Goal: Information Seeking & Learning: Learn about a topic

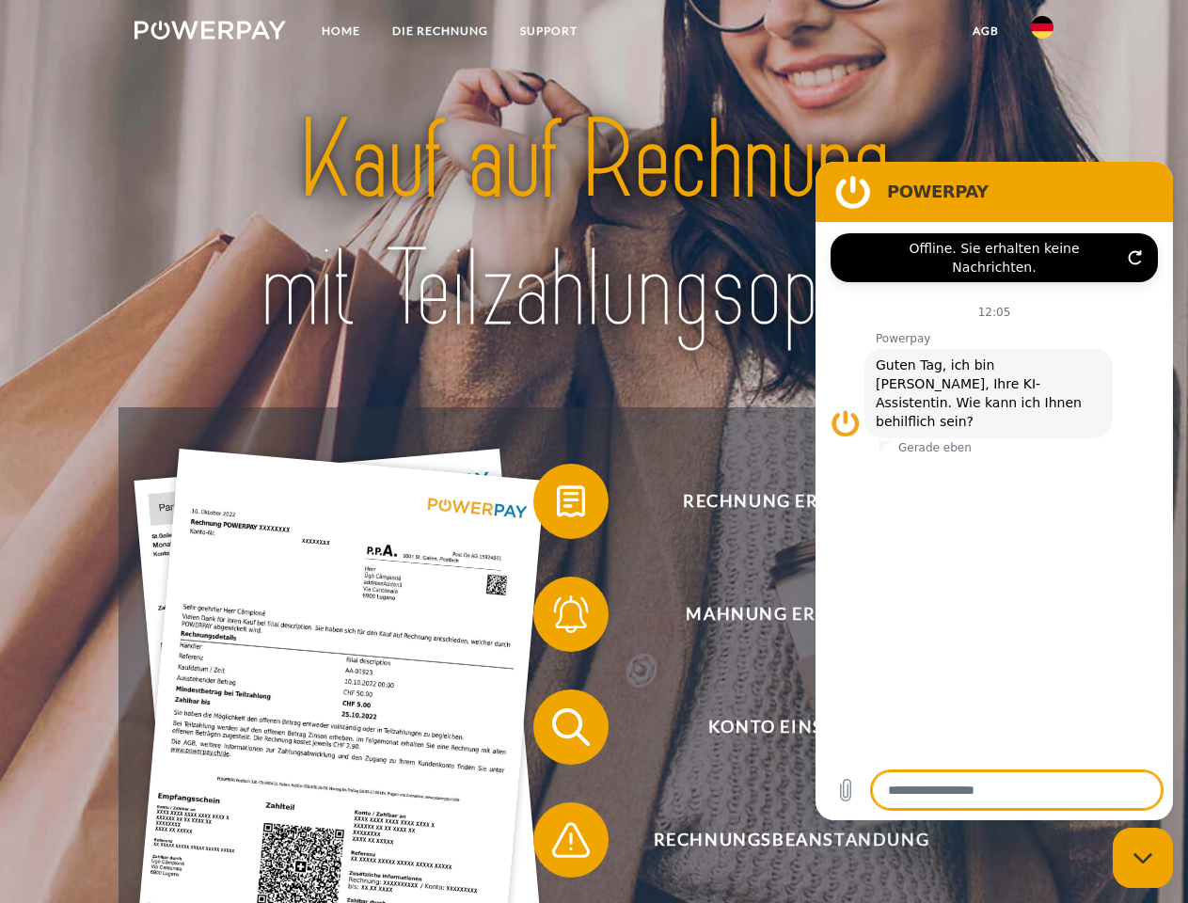
click at [210, 33] on img at bounding box center [211, 30] width 152 height 19
click at [1043, 33] on img at bounding box center [1042, 27] width 23 height 23
click at [985, 31] on link "agb" at bounding box center [986, 31] width 58 height 34
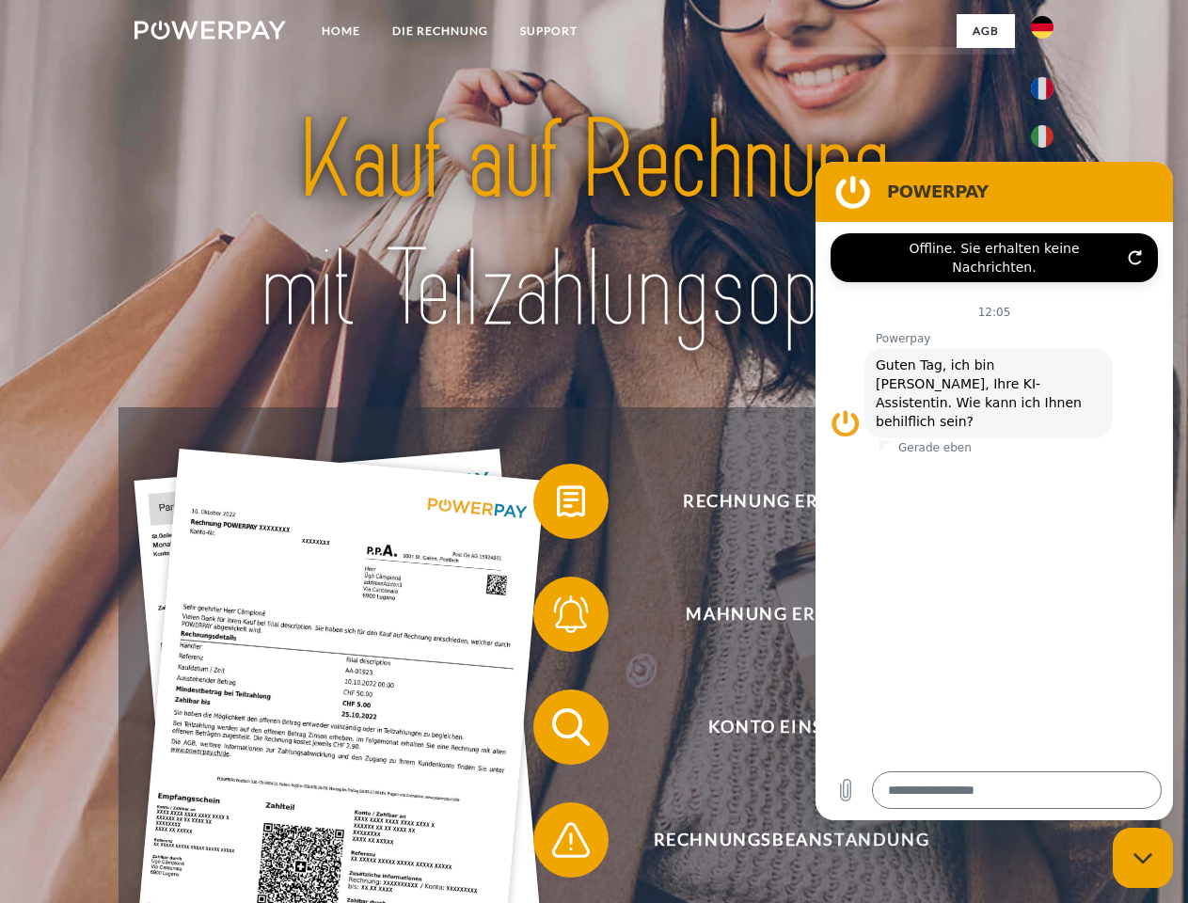
click at [557, 505] on span at bounding box center [543, 502] width 94 height 94
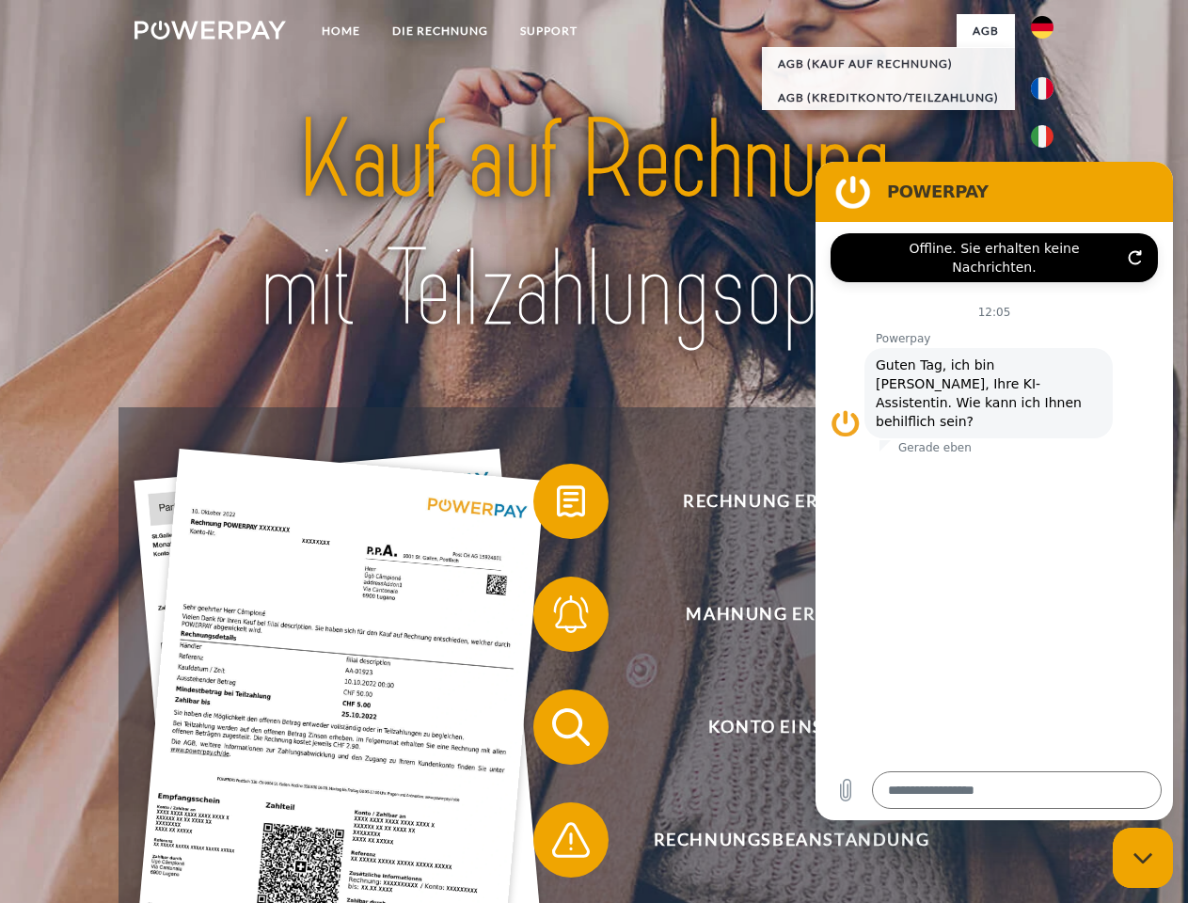
click at [557, 618] on span at bounding box center [543, 614] width 94 height 94
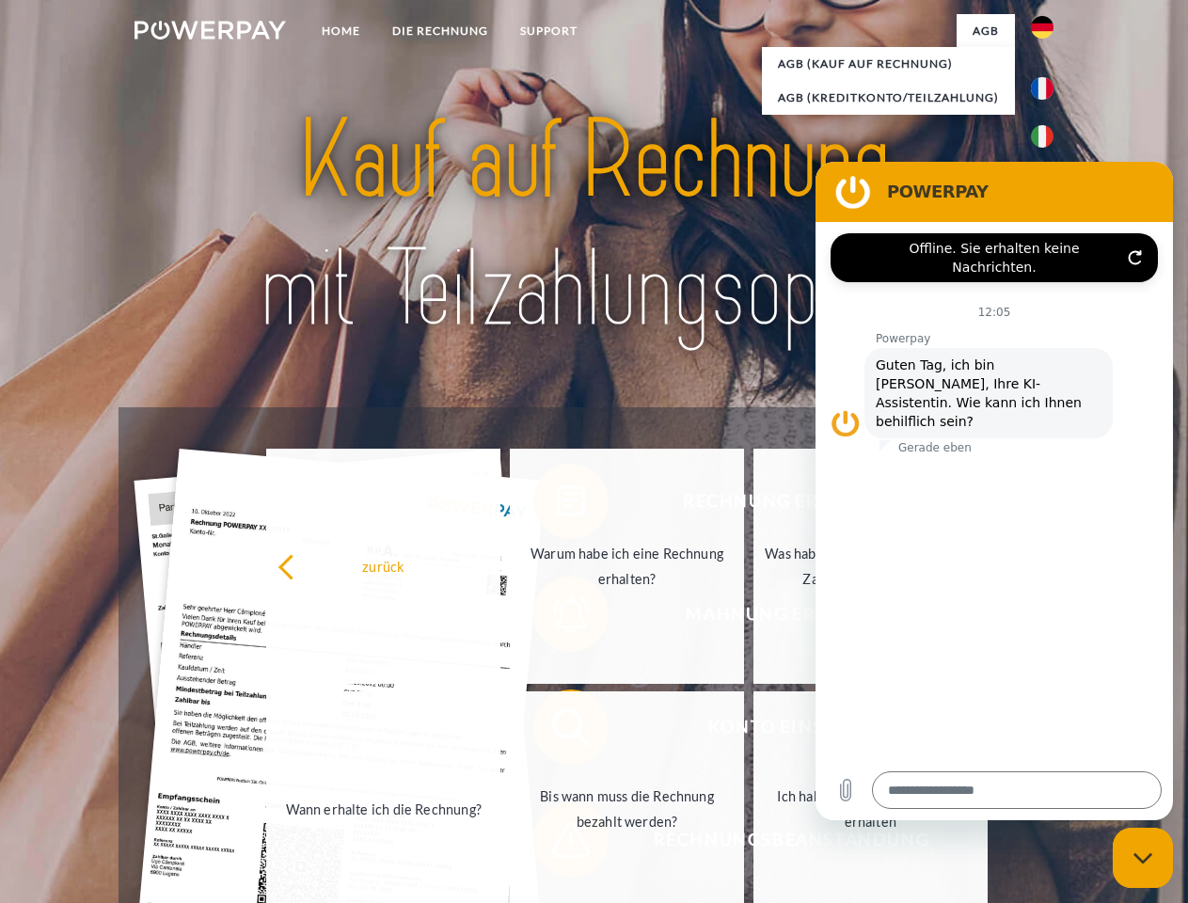
click at [557, 731] on link "Bis wann muss die Rechnung bezahlt werden?" at bounding box center [627, 809] width 234 height 235
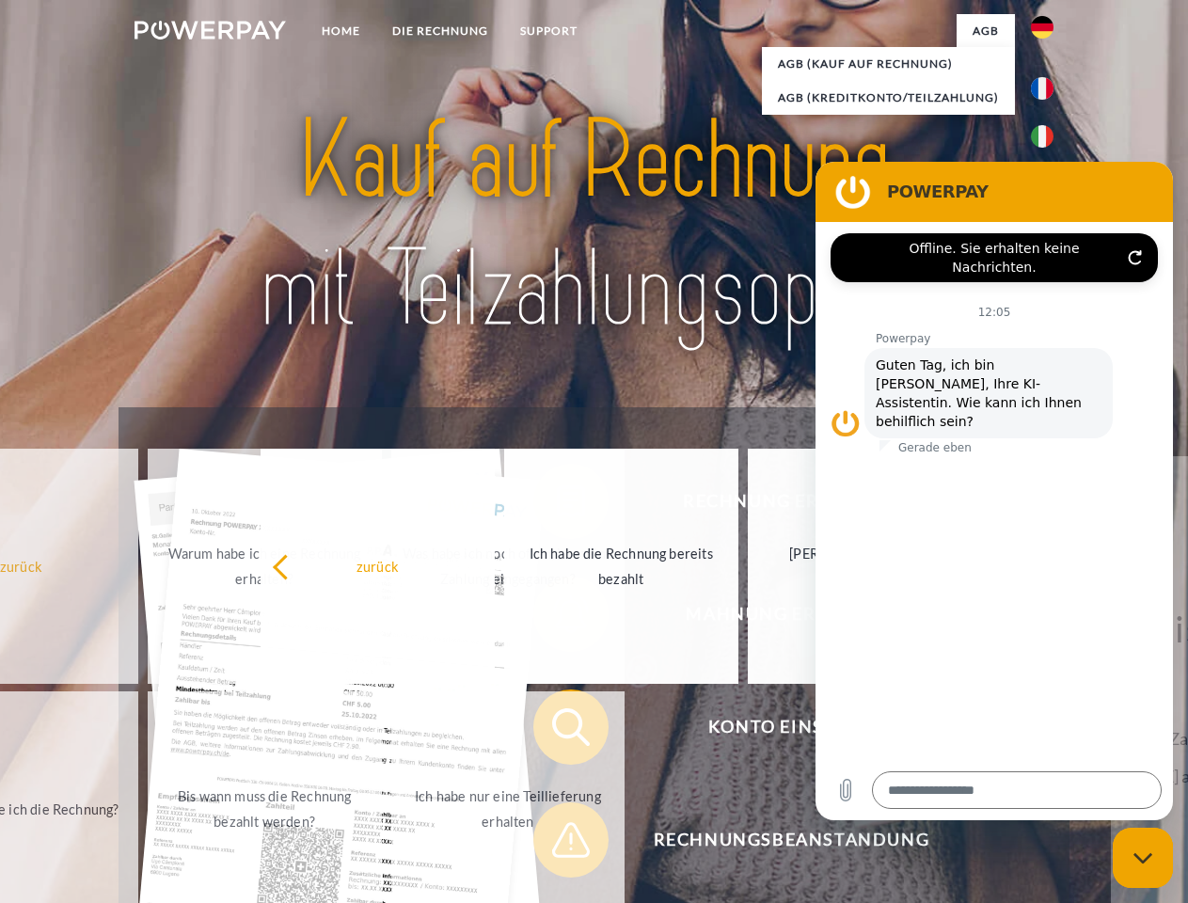
click at [557, 844] on span at bounding box center [543, 840] width 94 height 94
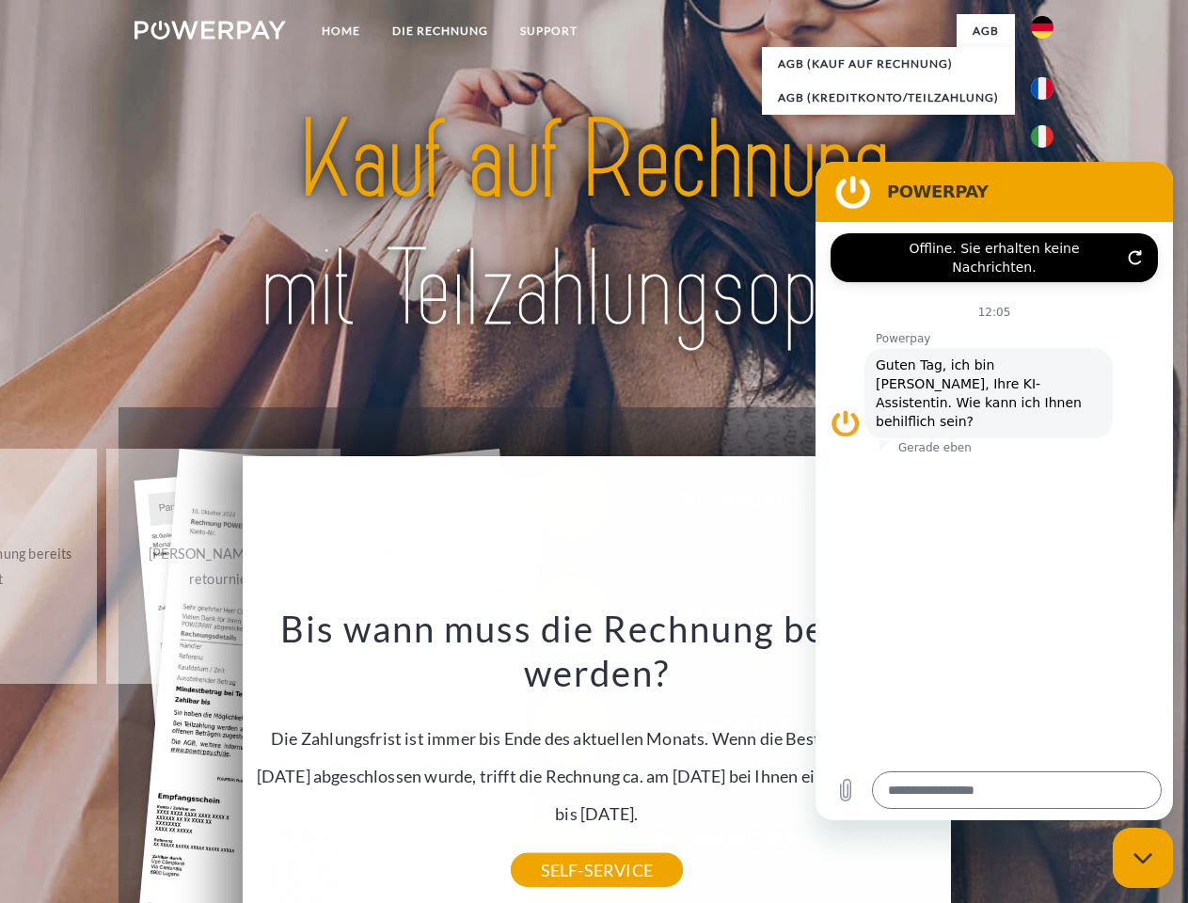
click at [1143, 858] on icon "Messaging-Fenster schließen" at bounding box center [1144, 859] width 20 height 12
type textarea "*"
